Goal: Find specific page/section: Find specific page/section

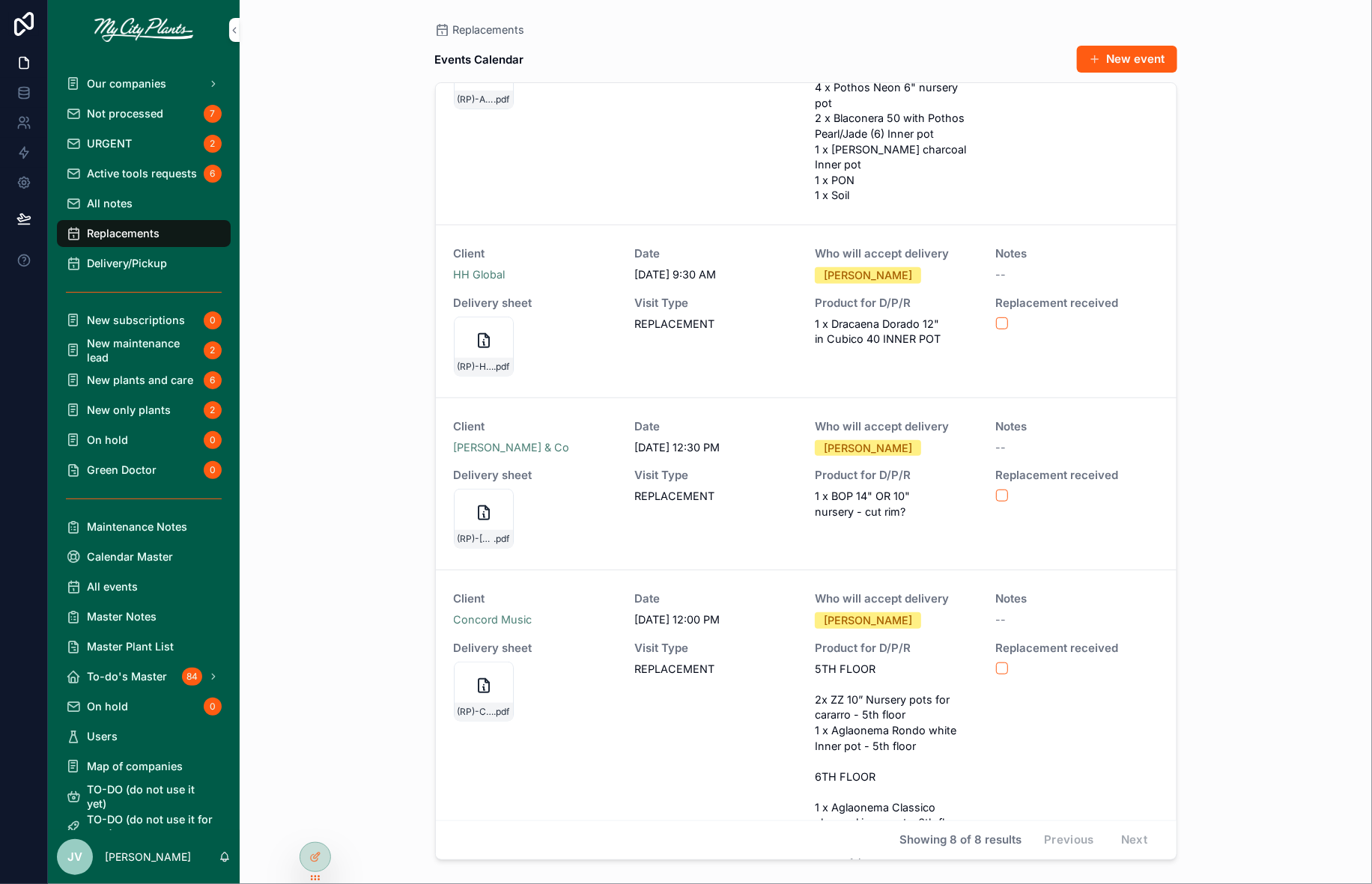
scroll to position [908, 0]
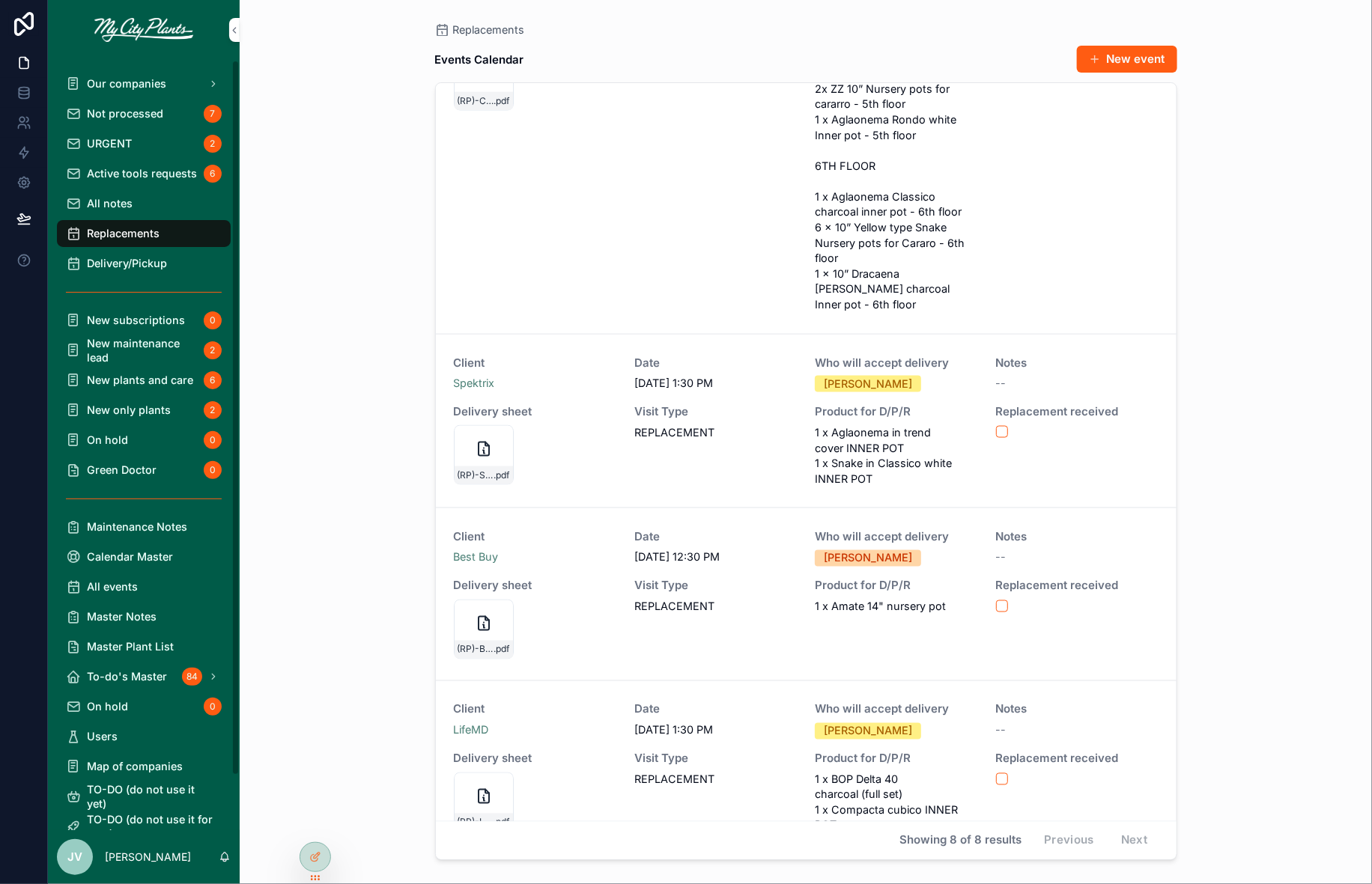
click at [120, 258] on span "Delivery/Pickup" at bounding box center [127, 263] width 80 height 15
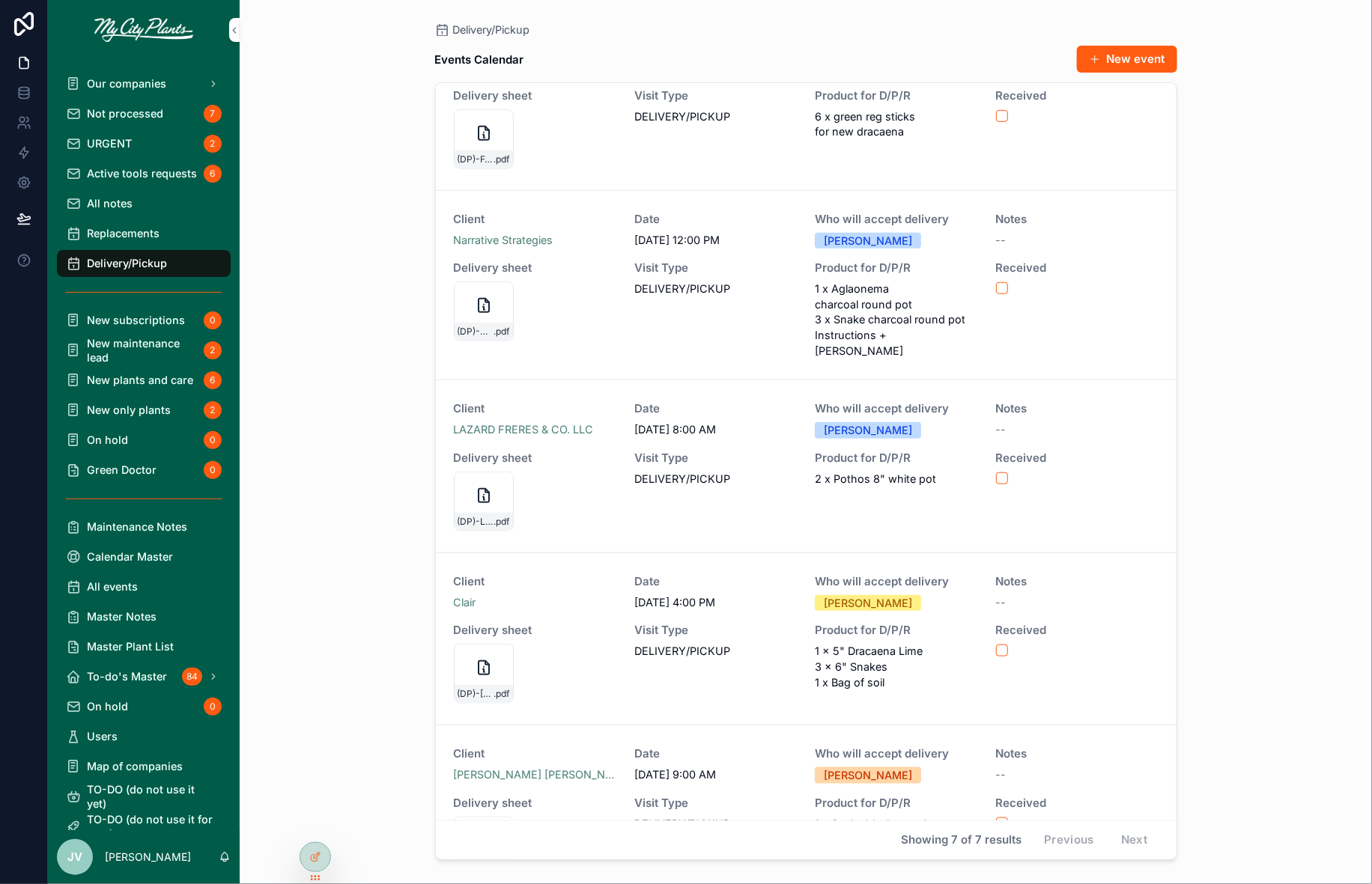
scroll to position [469, 0]
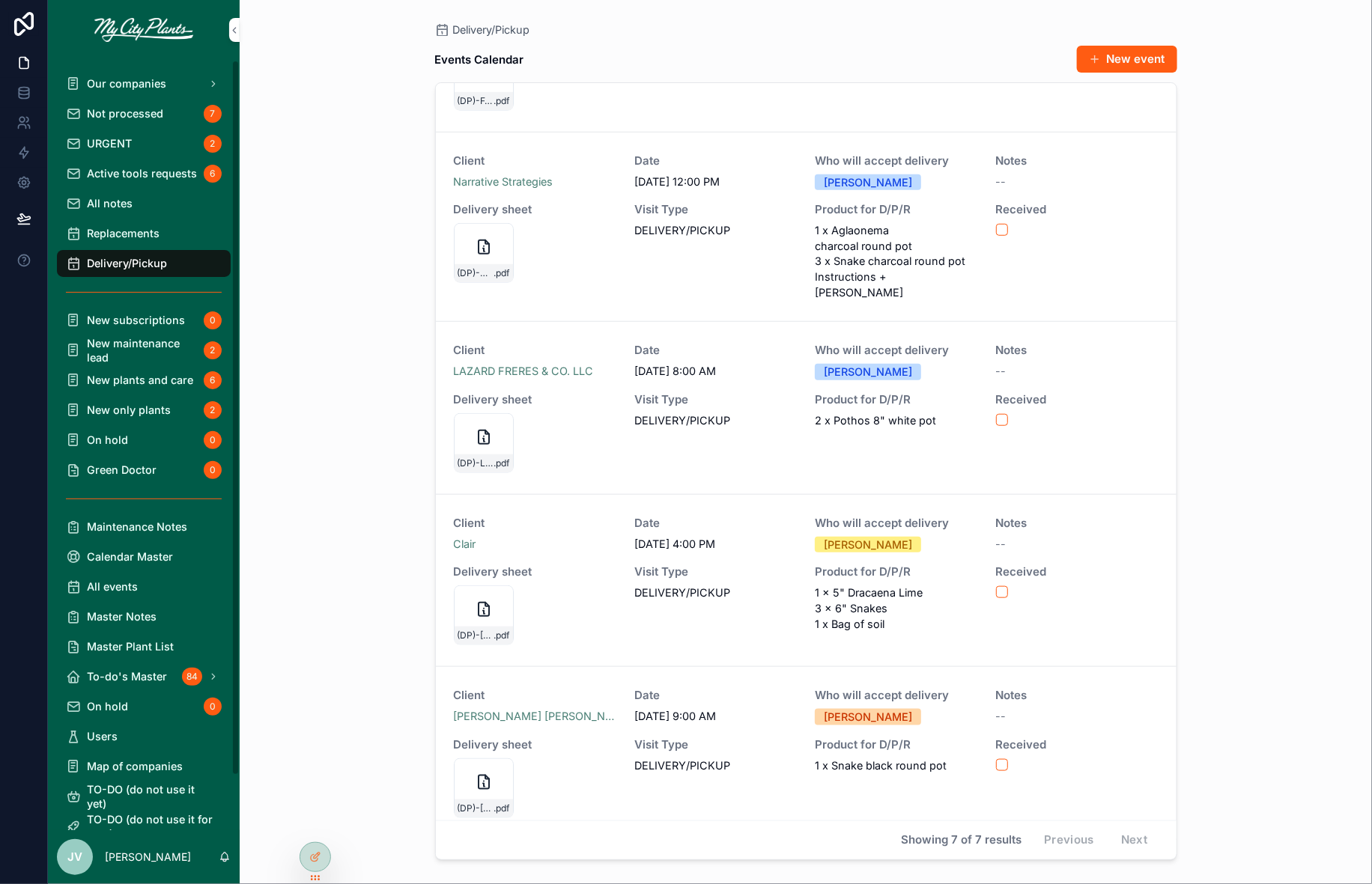
click at [128, 82] on span "Our companies" at bounding box center [126, 83] width 79 height 15
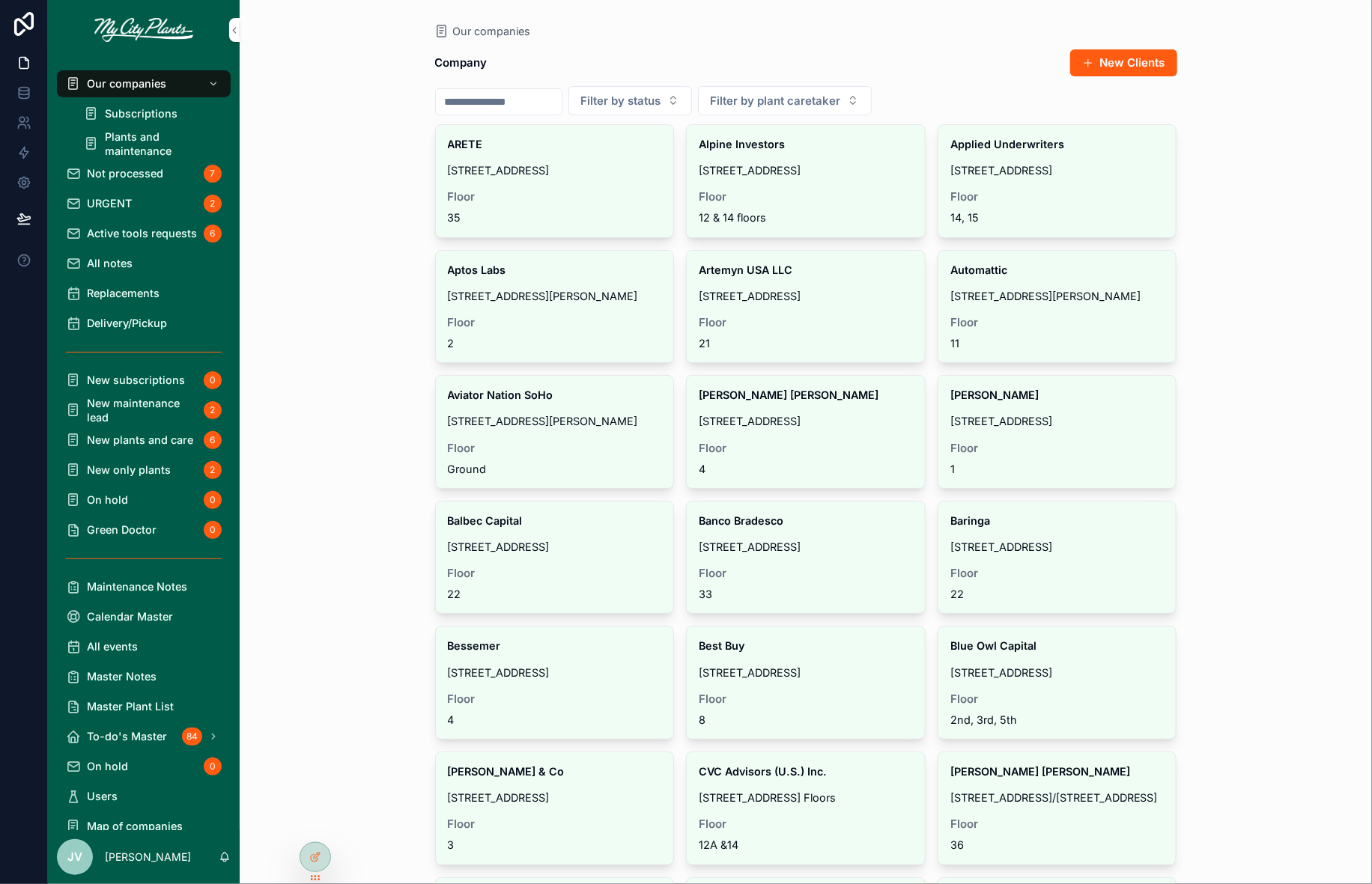
click at [511, 94] on input "scrollable content" at bounding box center [498, 102] width 126 height 21
type input "*******"
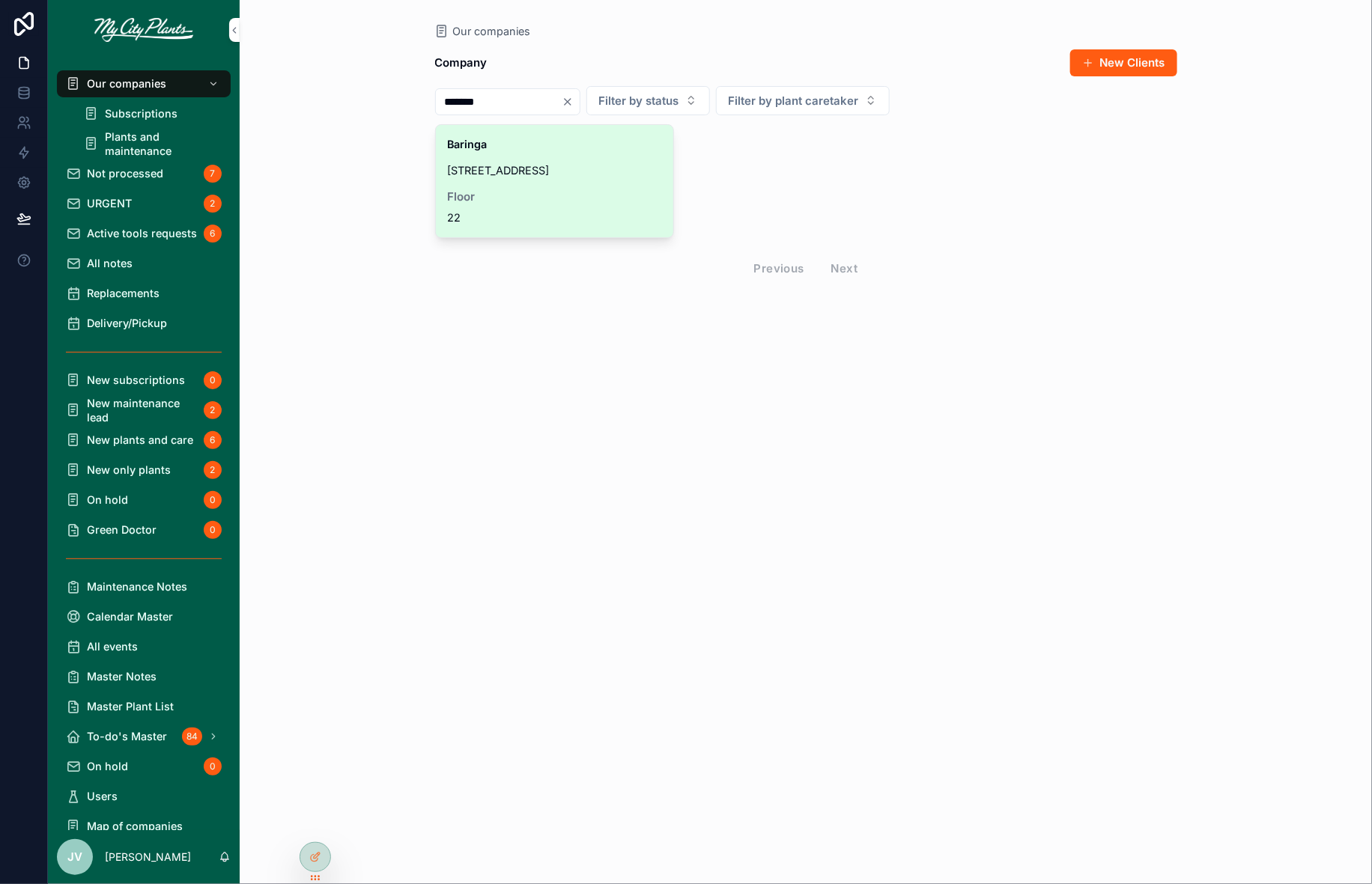
click at [524, 163] on span "[STREET_ADDRESS]" at bounding box center [554, 170] width 214 height 15
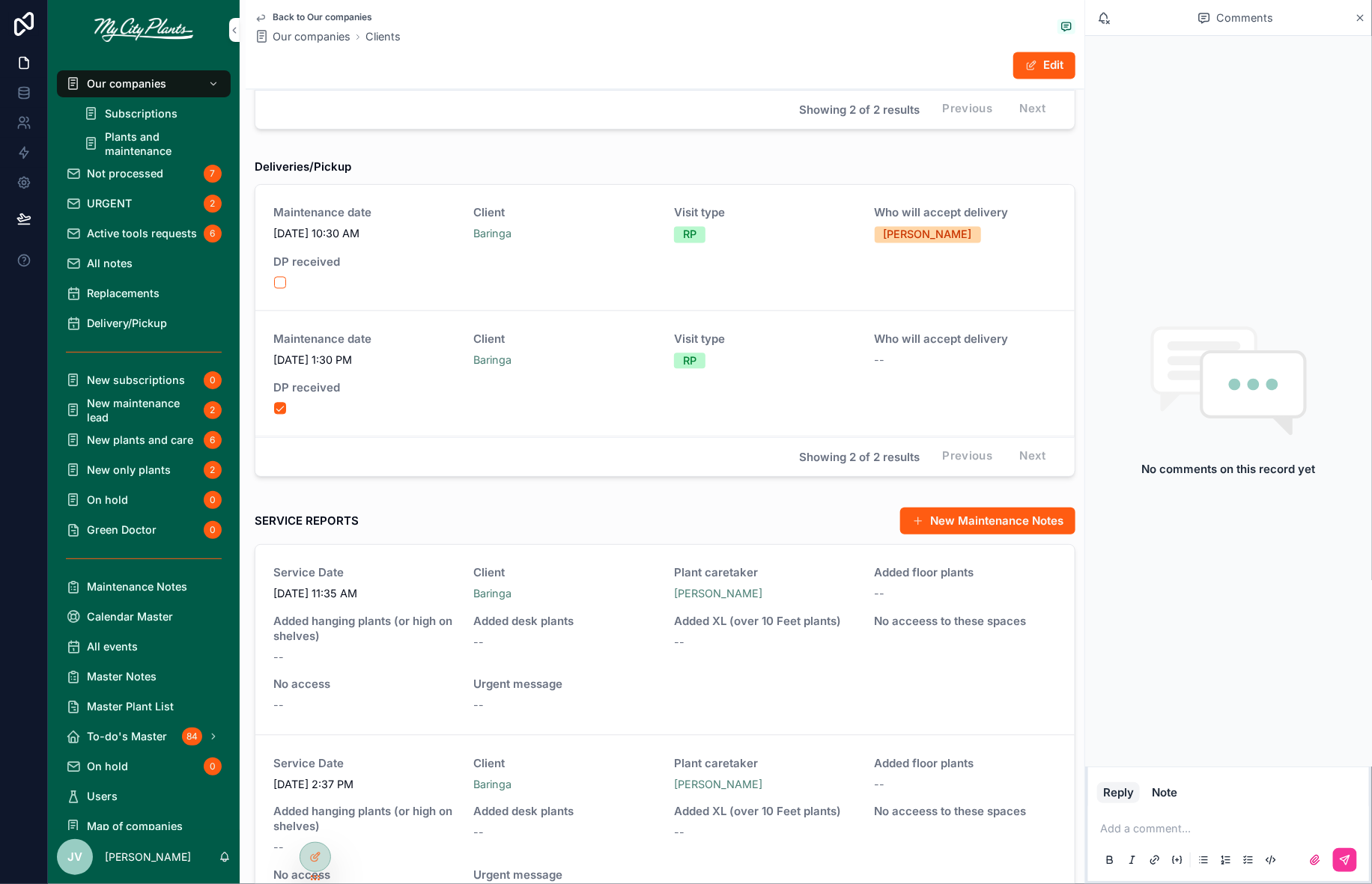
scroll to position [1367, 0]
click at [100, 286] on span "Replacements" at bounding box center [123, 293] width 73 height 15
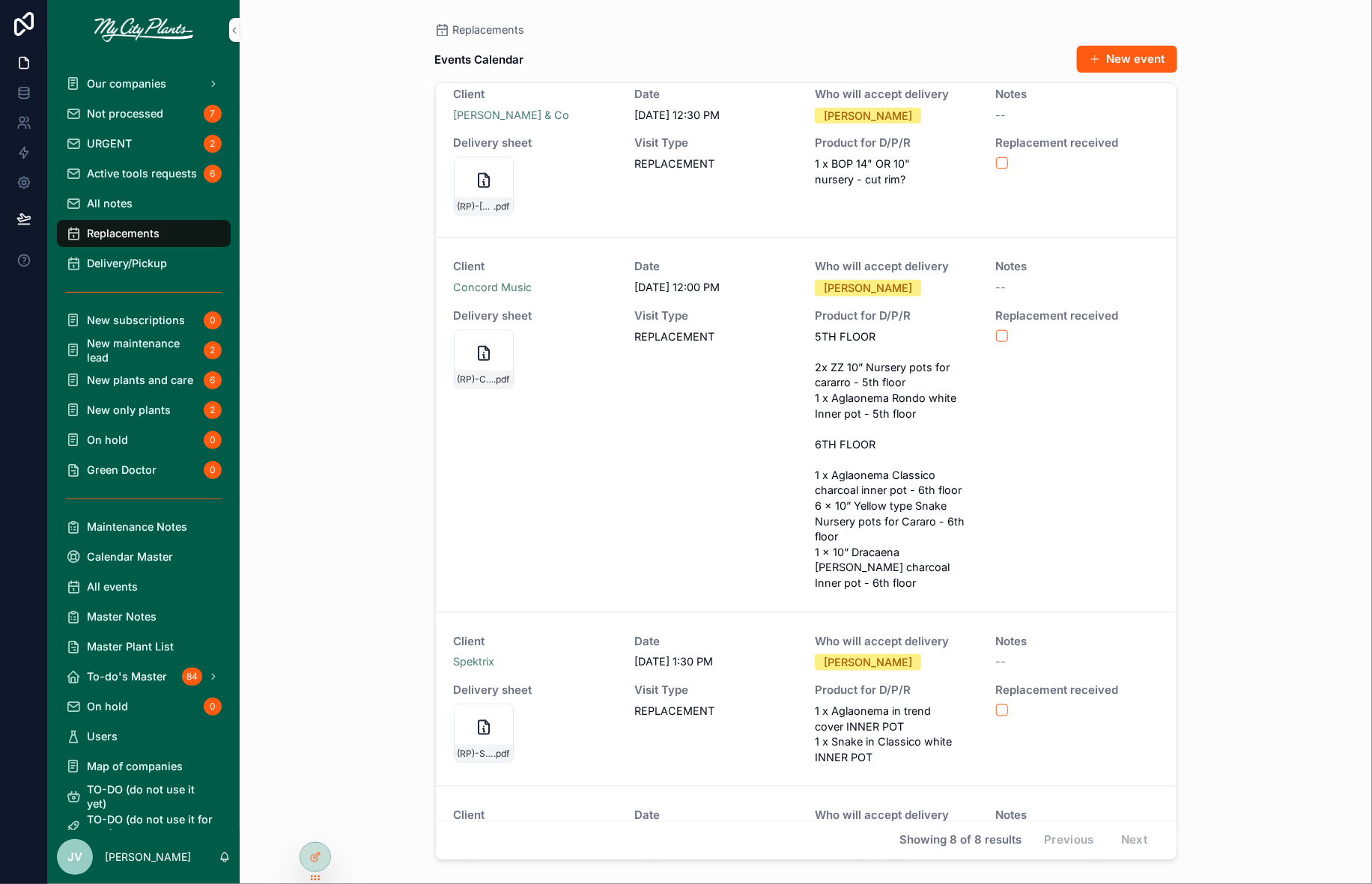
scroll to position [908, 0]
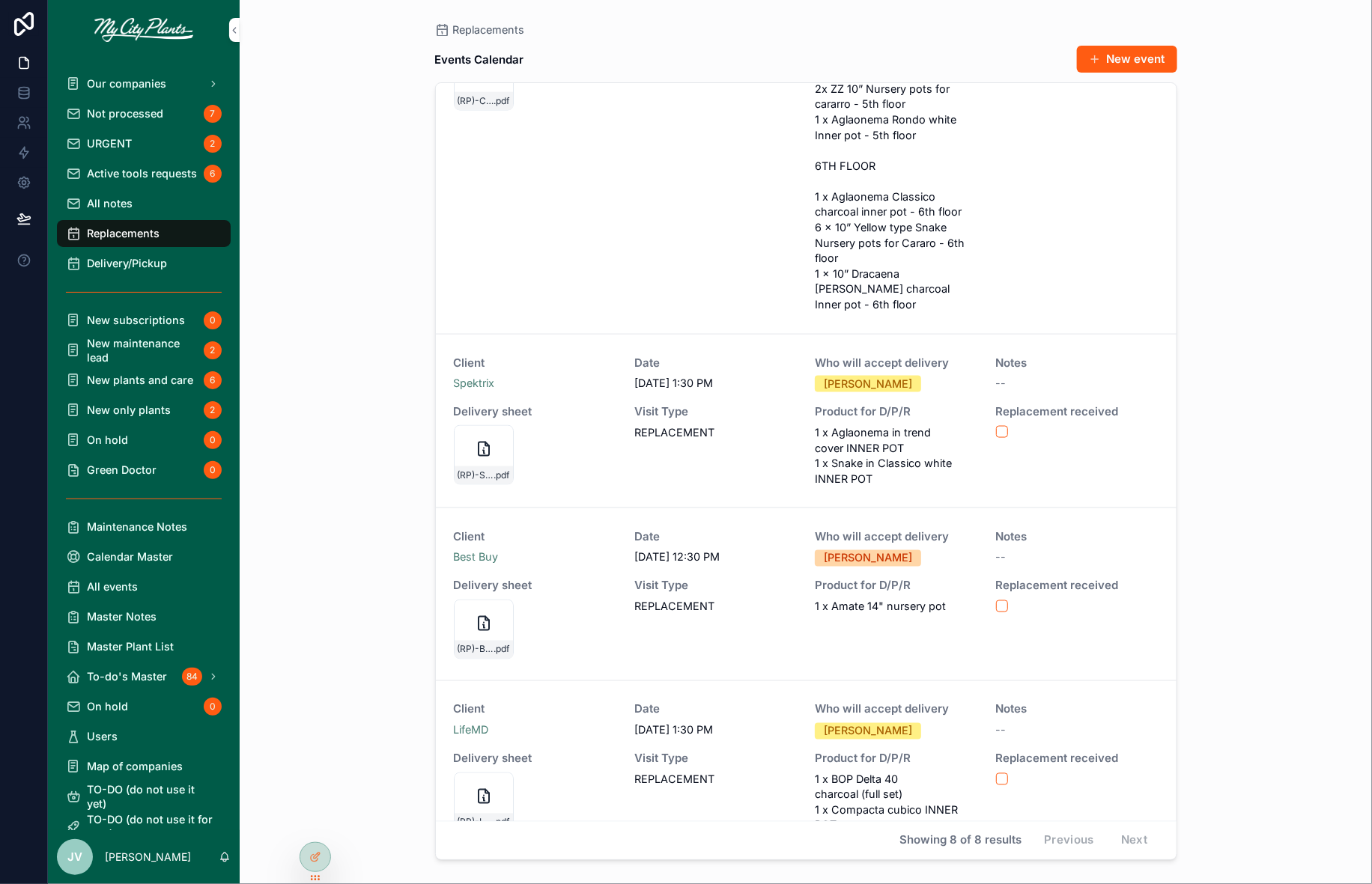
click at [120, 373] on span "New plants and care" at bounding box center [140, 380] width 106 height 15
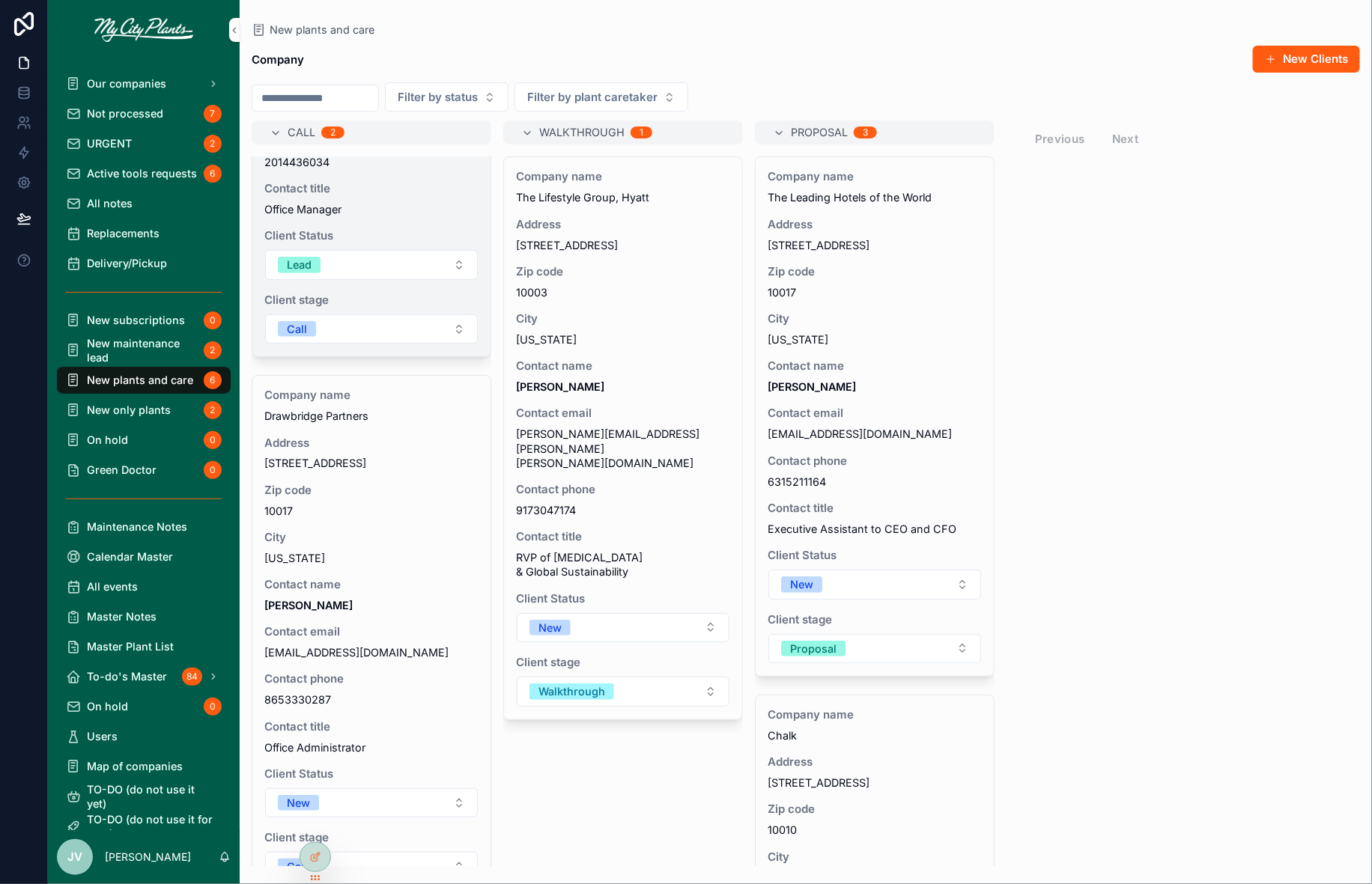
scroll to position [335, 0]
click at [457, 251] on button "Lead" at bounding box center [371, 264] width 213 height 30
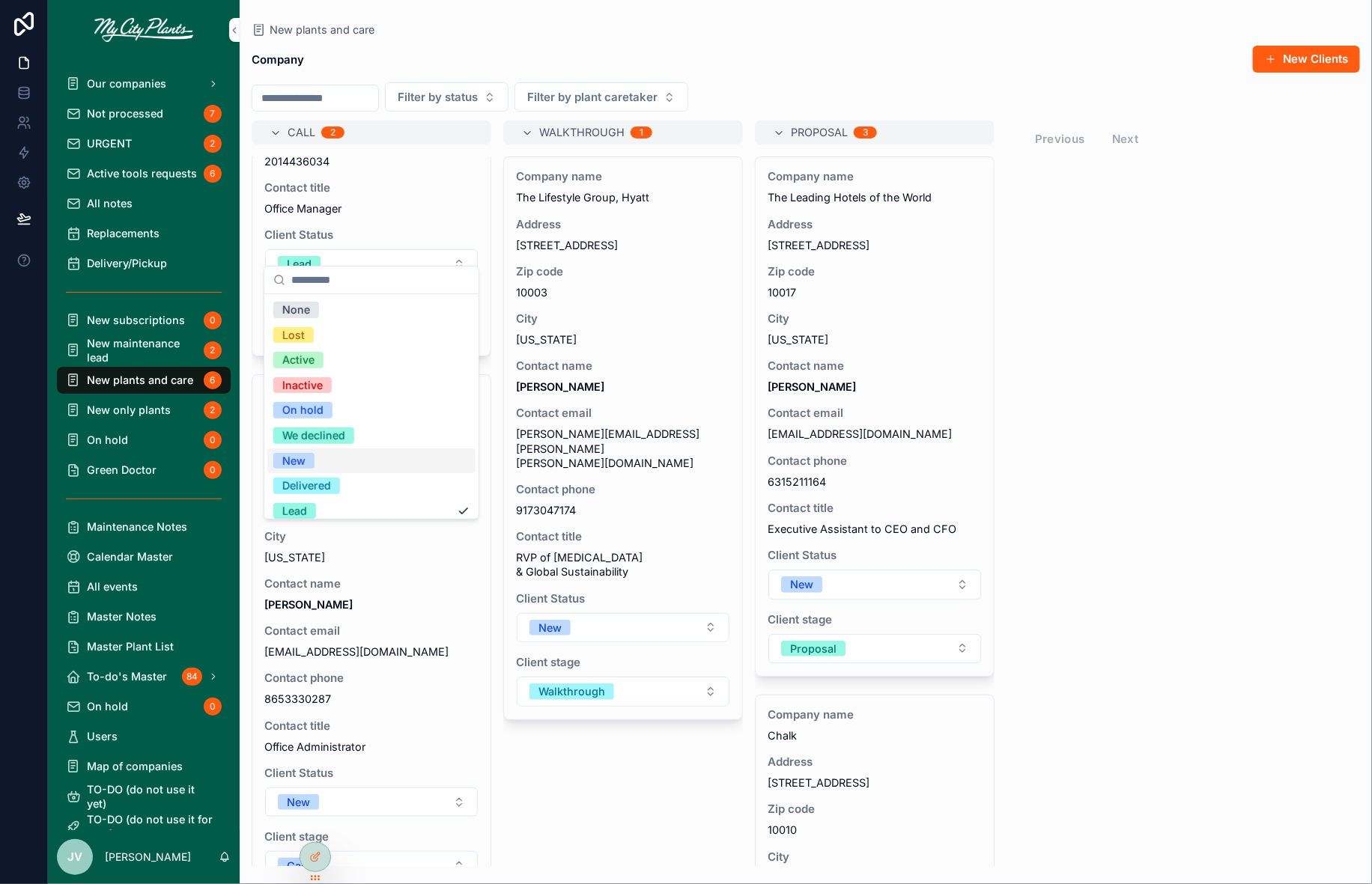
click at [307, 460] on span "New" at bounding box center [294, 460] width 41 height 16
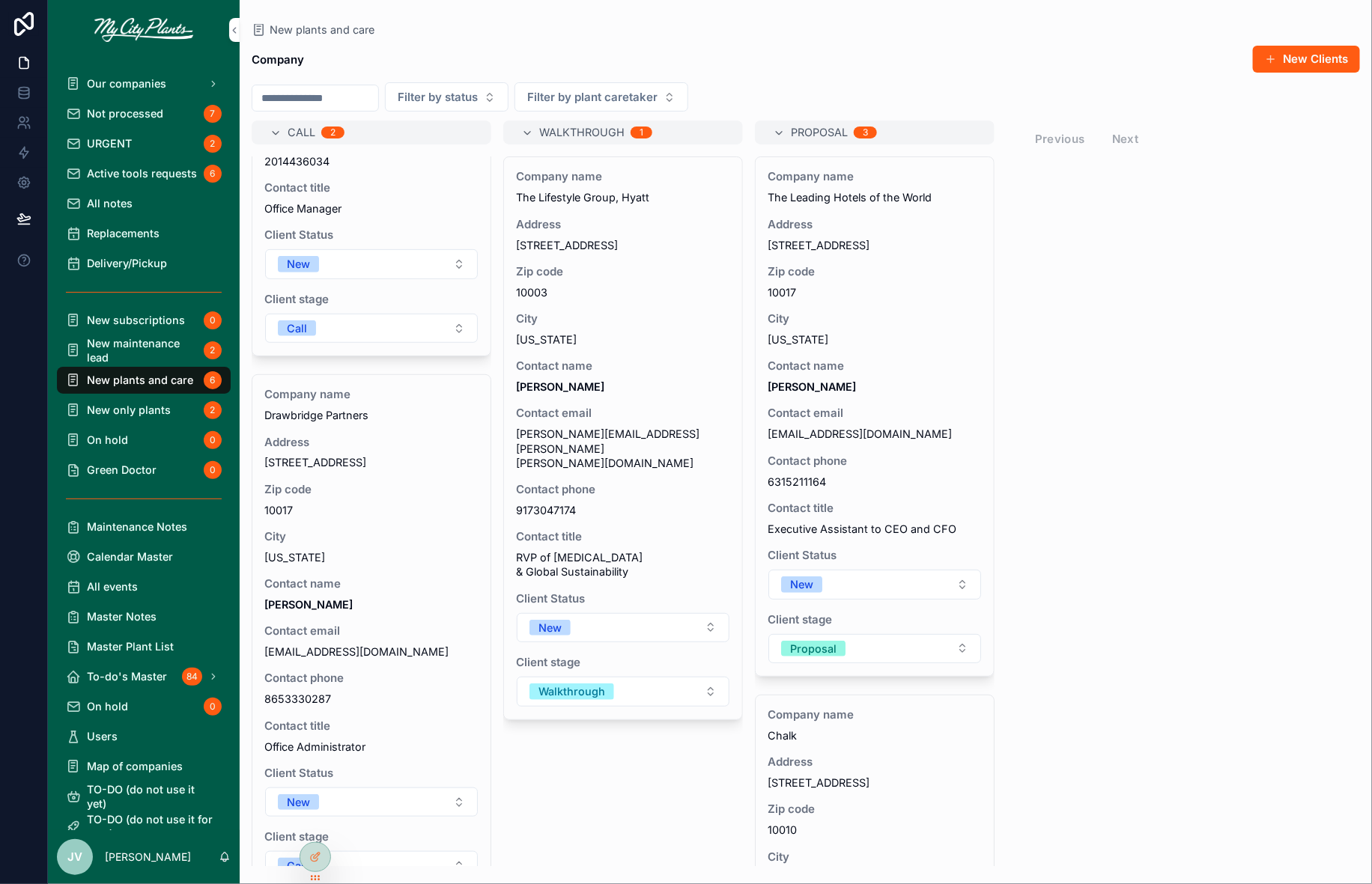
click at [122, 228] on span "Replacements" at bounding box center [123, 233] width 73 height 15
